Goal: Information Seeking & Learning: Learn about a topic

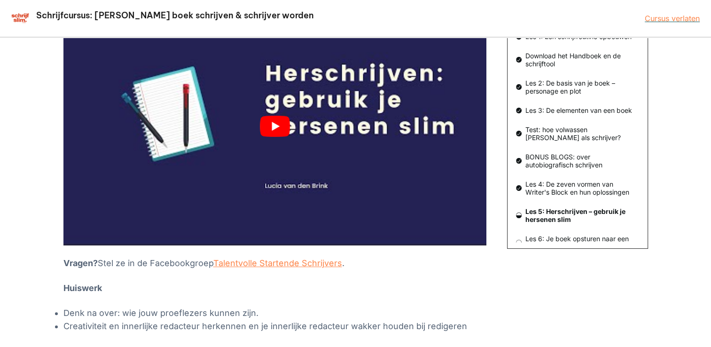
scroll to position [43, 0]
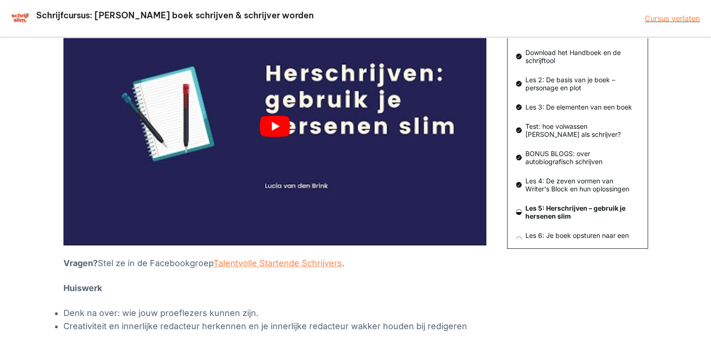
click at [1, 136] on div "Les 5: Herschrijven – gebruik je hersenen slim 8 van 10 lessen afgerond (80%) J…" at bounding box center [355, 177] width 711 height 623
click at [277, 127] on button "play Youtube video" at bounding box center [274, 127] width 423 height 238
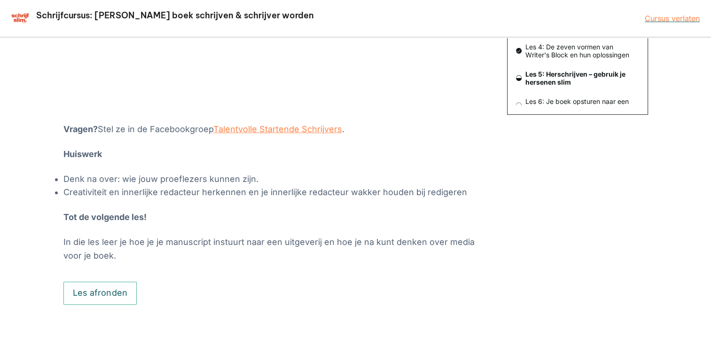
scroll to position [313, 0]
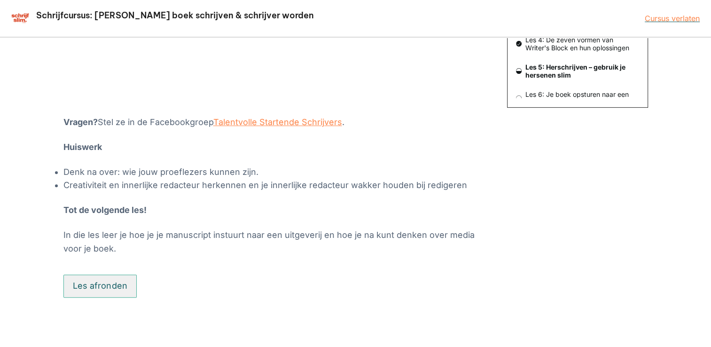
click at [113, 292] on button "Les afronden" at bounding box center [100, 287] width 74 height 24
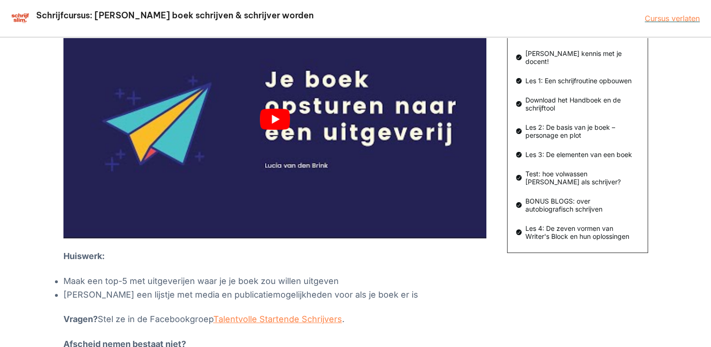
scroll to position [152, 0]
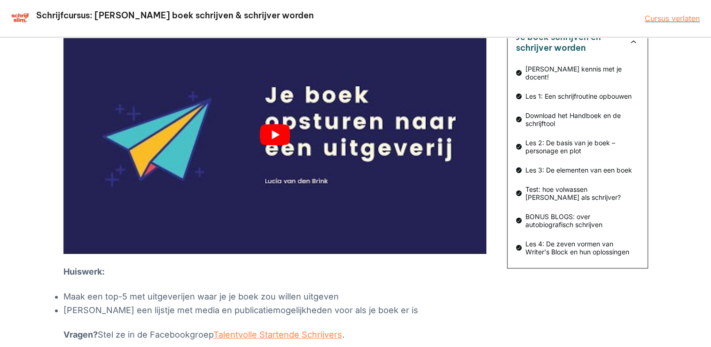
click at [294, 153] on button "play Youtube video" at bounding box center [274, 135] width 423 height 238
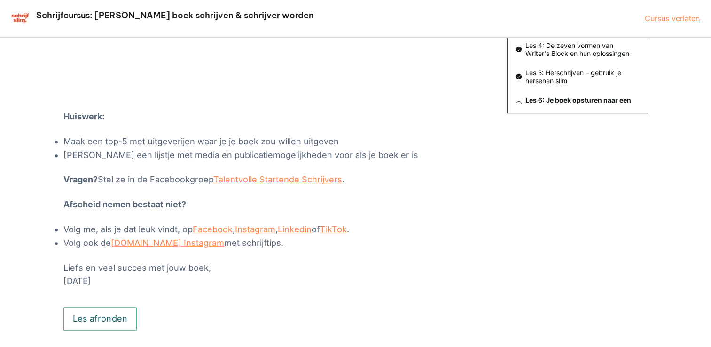
scroll to position [340, 0]
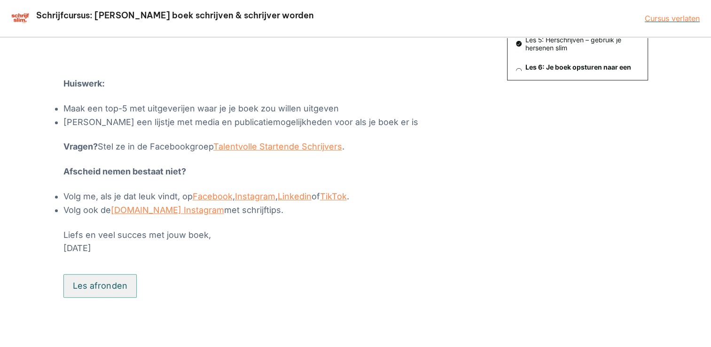
click at [127, 288] on button "Les afronden" at bounding box center [100, 286] width 74 height 24
